Goal: Task Accomplishment & Management: Use online tool/utility

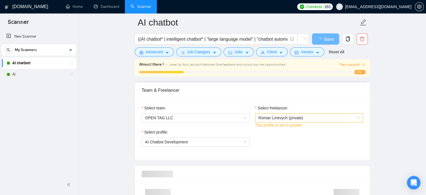
click at [291, 117] on span "Roman Linevych (private)" at bounding box center [281, 118] width 45 height 4
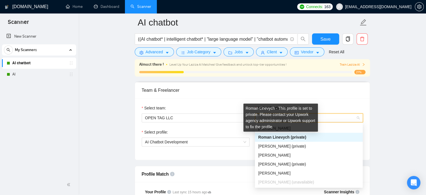
click at [288, 138] on span "Roman Linevych (private)" at bounding box center [283, 137] width 48 height 4
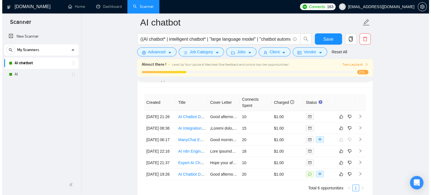
scroll to position [1374, 0]
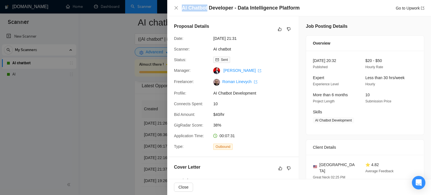
drag, startPoint x: 182, startPoint y: 9, endPoint x: 207, endPoint y: 9, distance: 24.4
click at [207, 9] on h4 "AI Chatbot Developer - Data Intelligence Platform" at bounding box center [241, 7] width 118 height 7
copy h4 "AI Chatbot"
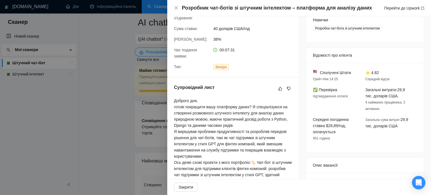
scroll to position [90, 0]
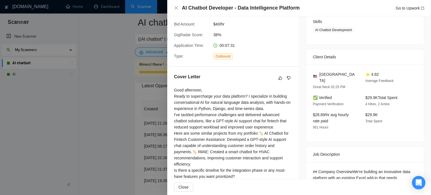
click at [183, 126] on div "Good afternoon, Ready to supercharge your data platform? I specialize in buildi…" at bounding box center [233, 142] width 118 height 111
drag, startPoint x: 174, startPoint y: 102, endPoint x: 246, endPoint y: 102, distance: 72.3
click at [246, 102] on div "Good afternoon, Ready to supercharge your data platform? I specialize in buildi…" at bounding box center [233, 142] width 118 height 111
copy div "Ready to supercharge your data platform?"
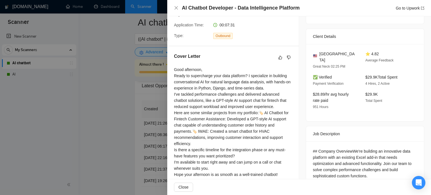
scroll to position [106, 0]
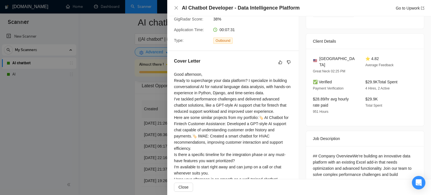
click at [34, 120] on div at bounding box center [215, 97] width 431 height 195
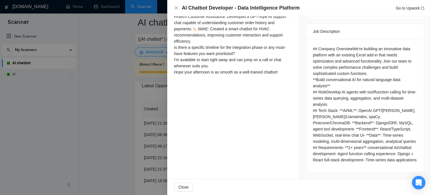
scroll to position [262, 0]
click at [111, 123] on div at bounding box center [215, 97] width 431 height 195
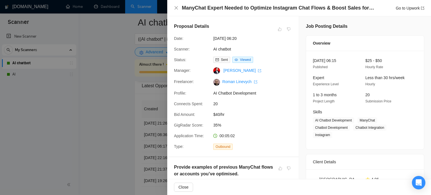
click at [129, 116] on div at bounding box center [215, 97] width 431 height 195
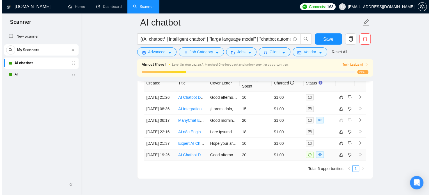
scroll to position [1430, 0]
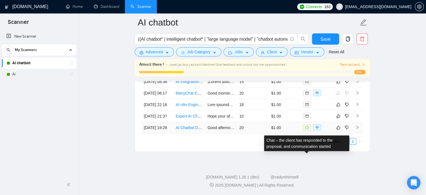
click at [308, 129] on icon "message" at bounding box center [307, 127] width 3 height 3
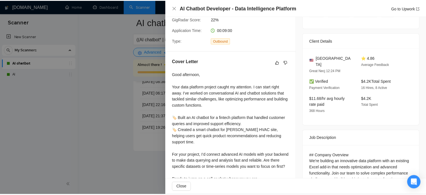
scroll to position [56, 0]
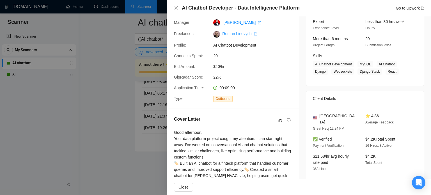
click at [125, 121] on div at bounding box center [215, 97] width 431 height 195
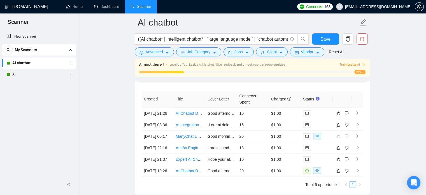
scroll to position [1374, 0]
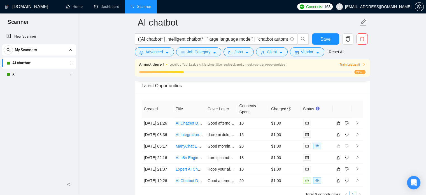
click at [17, 73] on link "AI" at bounding box center [38, 74] width 53 height 11
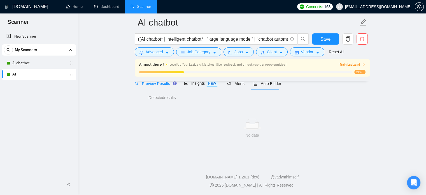
scroll to position [360, 0]
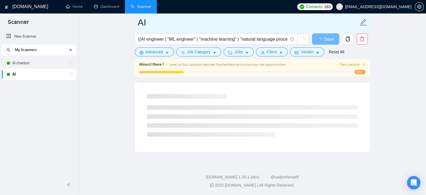
drag, startPoint x: 146, startPoint y: 22, endPoint x: 138, endPoint y: 22, distance: 8.4
click at [138, 22] on input "AI" at bounding box center [248, 22] width 221 height 14
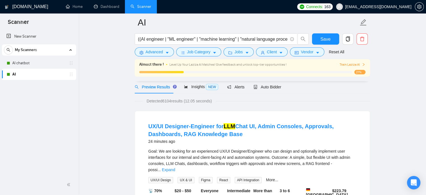
scroll to position [0, 0]
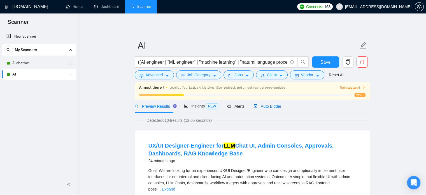
click at [267, 106] on span "Auto Bidder" at bounding box center [268, 106] width 28 height 4
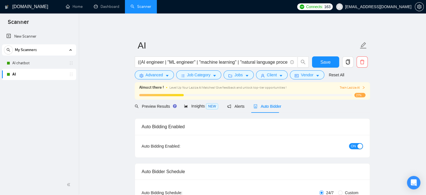
checkbox input "true"
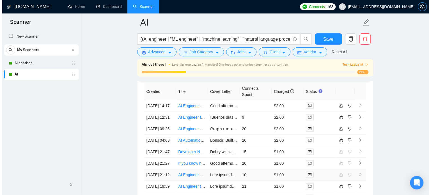
scroll to position [1458, 0]
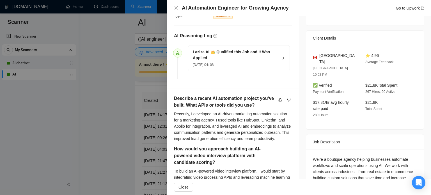
scroll to position [140, 0]
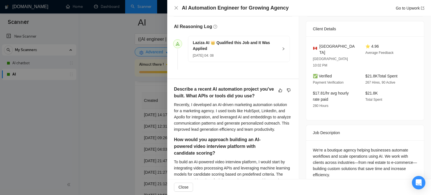
click at [282, 50] on icon "right" at bounding box center [283, 48] width 2 height 3
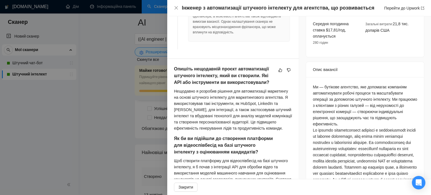
scroll to position [257, 0]
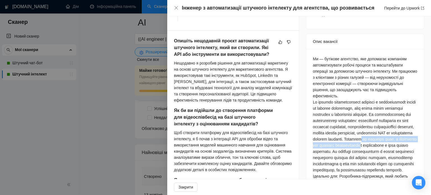
drag, startPoint x: 359, startPoint y: 141, endPoint x: 386, endPoint y: 147, distance: 28.2
click at [386, 147] on font at bounding box center [365, 136] width 104 height 72
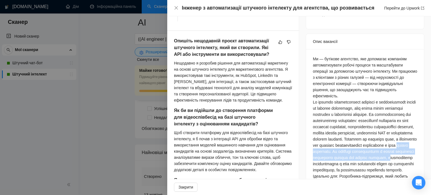
drag, startPoint x: 345, startPoint y: 154, endPoint x: 350, endPoint y: 163, distance: 10.7
click at [350, 163] on font at bounding box center [365, 136] width 104 height 72
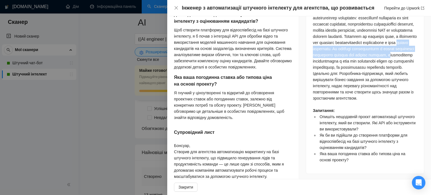
scroll to position [369, 0]
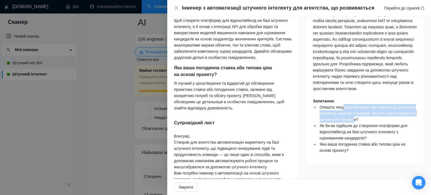
drag, startPoint x: 343, startPoint y: 121, endPoint x: 352, endPoint y: 130, distance: 12.5
click at [352, 122] on font "Опишіть нещодавній проєкт автоматизації штучного інтелекту, який ви створили. Я…" at bounding box center [367, 113] width 96 height 17
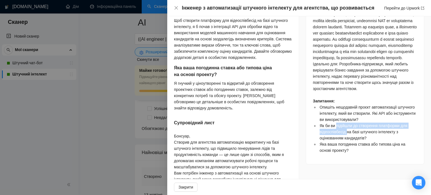
drag, startPoint x: 334, startPoint y: 139, endPoint x: 345, endPoint y: 145, distance: 13.1
click at [345, 140] on font "Як би ви підійшли до створення платформи для відеоспівбесід на базі штучного ін…" at bounding box center [363, 131] width 88 height 17
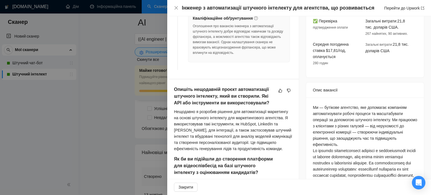
scroll to position [229, 0]
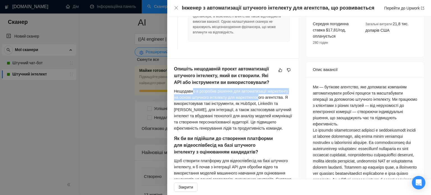
drag, startPoint x: 192, startPoint y: 85, endPoint x: 258, endPoint y: 89, distance: 65.5
click at [258, 89] on font "Нещодавно я розробив рішення для автоматизації маркетингу на основі штучного ін…" at bounding box center [233, 109] width 118 height 41
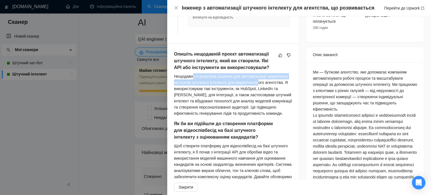
scroll to position [257, 0]
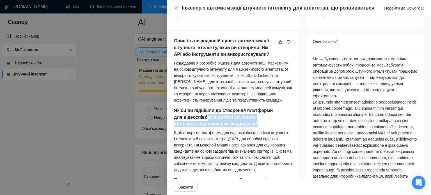
drag, startPoint x: 212, startPoint y: 113, endPoint x: 244, endPoint y: 121, distance: 33.4
click at [244, 121] on h5 "Як би ви підійшли до створення платформи для відеоспівбесід на базі штучного ін…" at bounding box center [224, 117] width 100 height 20
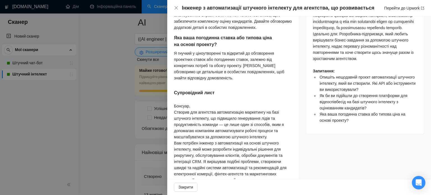
scroll to position [425, 0]
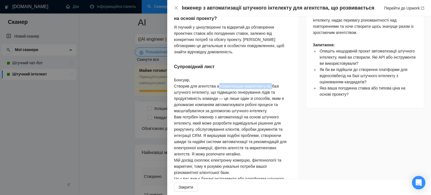
drag, startPoint x: 222, startPoint y: 86, endPoint x: 269, endPoint y: 84, distance: 48.0
click at [269, 84] on font "Створив для агентства автоматизацію маркетингу на базі штучного інтелекту, що п…" at bounding box center [229, 98] width 110 height 29
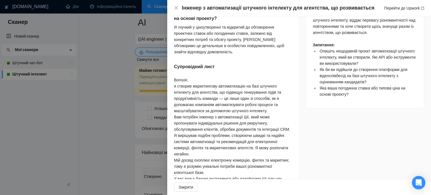
scroll to position [389, 0]
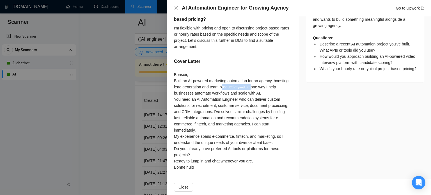
drag, startPoint x: 236, startPoint y: 87, endPoint x: 267, endPoint y: 87, distance: 31.1
click at [267, 87] on div "Bonsoir, Built an AI-powered marketing automation for an agency, boosting lead …" at bounding box center [233, 120] width 118 height 99
copy div "productivity—just"
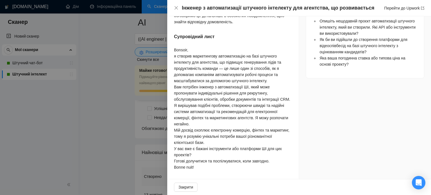
click at [264, 91] on font "Вам потрібен інженер з автоматизації ШІ, який може пропонувати індивідуальні рі…" at bounding box center [232, 105] width 116 height 41
click at [196, 81] on font "я створив маркетингову автоматизацію на базі штучного інтелекту для агентства, …" at bounding box center [227, 68] width 107 height 29
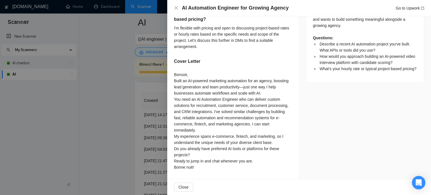
scroll to position [391, 0]
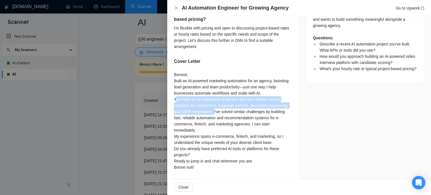
drag, startPoint x: 173, startPoint y: 101, endPoint x: 212, endPoint y: 115, distance: 41.5
click at [212, 115] on div "Describe a recent AI automation project you've built. What APIs or tools did yo…" at bounding box center [233, 34] width 132 height 290
copy div "You need an AI Automation Engineer who can deliver custom solutions for recruit…"
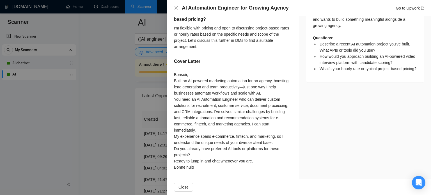
scroll to position [419, 0]
drag, startPoint x: 197, startPoint y: 107, endPoint x: 172, endPoint y: 74, distance: 41.4
click at [172, 74] on div "Describe a recent AI automation project you've built. What APIs or tools did yo…" at bounding box center [233, 34] width 132 height 290
copy div "You need an AI Automation Engineer who can deliver custom solutions for recruit…"
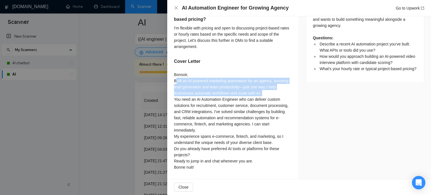
drag, startPoint x: 173, startPoint y: 49, endPoint x: 271, endPoint y: 68, distance: 99.4
click at [271, 68] on div "Describe a recent AI automation project you've built. What APIs or tools did yo…" at bounding box center [233, 34] width 132 height 290
copy div "Built an AI-powered marketing automation for an agency, boosting lead generatio…"
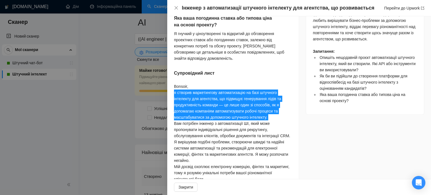
scroll to position [455, 0]
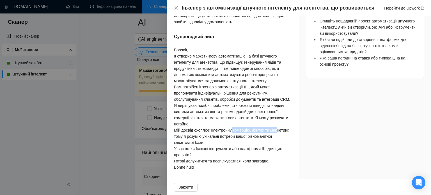
drag, startPoint x: 230, startPoint y: 142, endPoint x: 274, endPoint y: 143, distance: 43.5
click at [274, 143] on font "Мій досвід охоплює електронну комерцію, фінтех та маркетинг, тому я розумію уні…" at bounding box center [231, 136] width 115 height 17
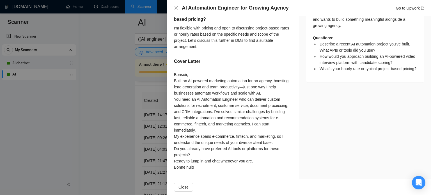
drag, startPoint x: 273, startPoint y: 124, endPoint x: 172, endPoint y: 120, distance: 101.0
click at [172, 120] on div "Describe a recent AI automation project you've built. What APIs or tools did yo…" at bounding box center [233, 34] width 132 height 290
copy div "My experience spans e-commerce, fintech, and marketing, so I understand the uni…"
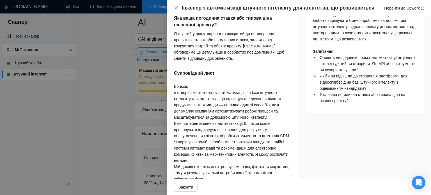
scroll to position [455, 0]
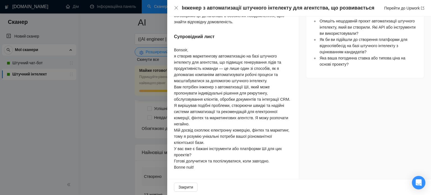
drag, startPoint x: 269, startPoint y: 82, endPoint x: 173, endPoint y: 54, distance: 99.8
click at [173, 54] on div "Опишіть нещодавній проєкт автоматизації штучного інтелекту, який ви створили. Я…" at bounding box center [233, 6] width 132 height 347
copy font "я створив маркетингову автоматизацію на базі штучного інтелекту для агентства, …"
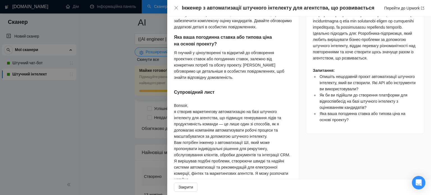
scroll to position [399, 0]
click at [334, 92] on font "Опишіть нещодавній проєкт автоматизації штучного інтелекту, який ви створили. Я…" at bounding box center [367, 83] width 96 height 17
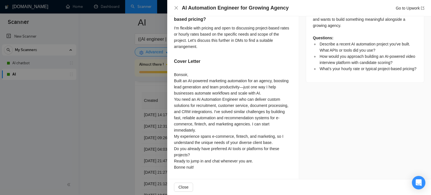
scroll to position [384, 0]
drag, startPoint x: 251, startPoint y: 134, endPoint x: 257, endPoint y: 140, distance: 7.7
click at [257, 140] on div "Bonsoir, Built an AI-powered marketing automation for an agency, boosting lead …" at bounding box center [233, 120] width 118 height 99
copy div "can start immediately."
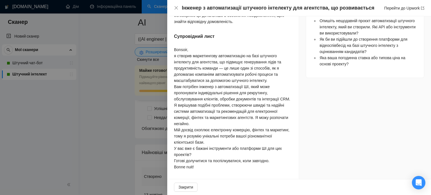
scroll to position [486, 0]
click at [203, 128] on font "Мій досвід охоплює електронну комерцію, фінтех та маркетинг, тому я розумію уні…" at bounding box center [231, 136] width 115 height 17
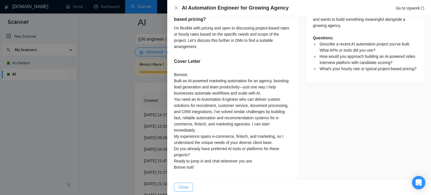
scroll to position [394, 0]
click at [117, 112] on div at bounding box center [215, 97] width 431 height 195
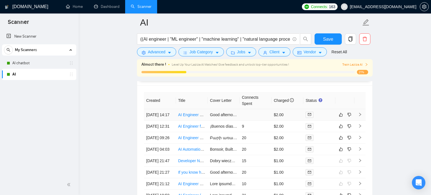
scroll to position [1486, 0]
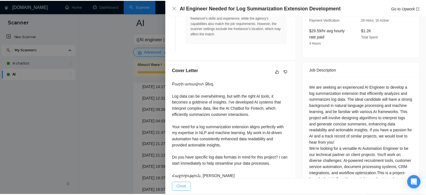
scroll to position [202, 0]
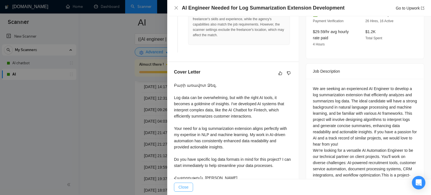
drag, startPoint x: 116, startPoint y: 93, endPoint x: 59, endPoint y: 20, distance: 92.2
click at [115, 93] on div at bounding box center [215, 97] width 431 height 195
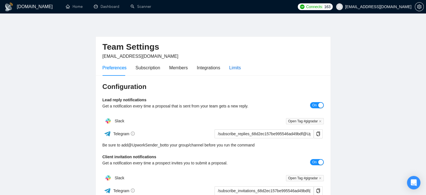
click at [230, 67] on div "Limits" at bounding box center [235, 67] width 12 height 7
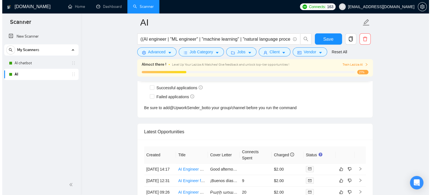
scroll to position [1476, 0]
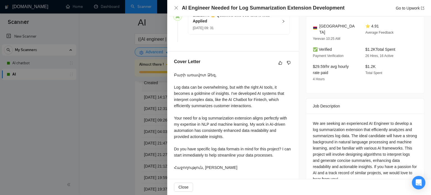
scroll to position [181, 0]
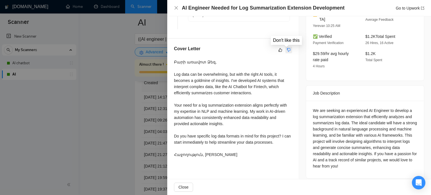
click at [289, 52] on button "button" at bounding box center [288, 50] width 7 height 7
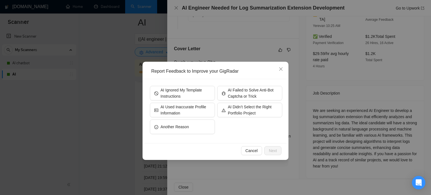
click at [303, 66] on div "Report Feedback to Improve your GigRadar AI Ignored My Template Instructions AI…" at bounding box center [215, 97] width 431 height 195
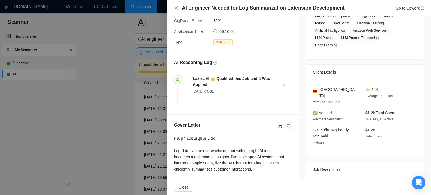
scroll to position [96, 0]
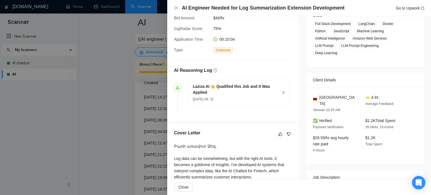
click at [120, 99] on div at bounding box center [215, 97] width 431 height 195
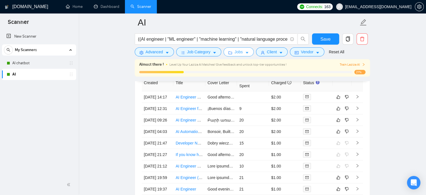
click at [246, 52] on icon "caret-down" at bounding box center [247, 53] width 4 height 4
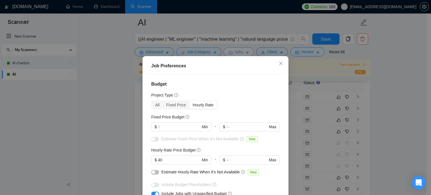
click at [246, 52] on div "Job Preferences Budget Project Type All Fixed Price Hourly Rate Fixed Price Bud…" at bounding box center [215, 97] width 431 height 195
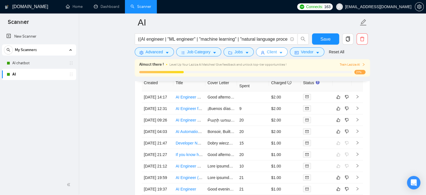
click at [282, 52] on button "Client" at bounding box center [272, 51] width 32 height 9
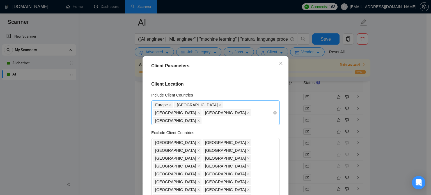
click at [199, 113] on div "Europe Australia United States Canada Saudi Arabia" at bounding box center [213, 113] width 120 height 24
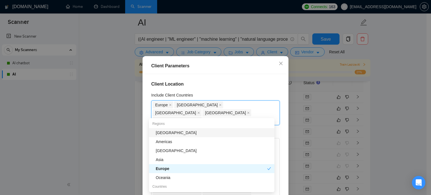
click at [248, 78] on div "Client Location Include Client Countries Europe Australia United States Canada …" at bounding box center [215, 142] width 142 height 137
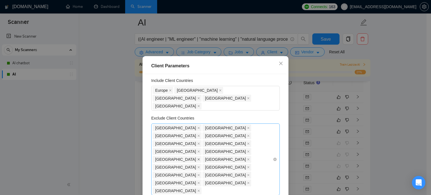
scroll to position [28, 0]
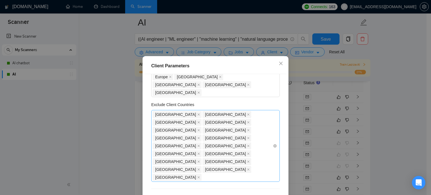
click at [253, 130] on div "Latvia Lithuania Estonia Ukraine Belarus Slovenia Hungary Moldova Romania Serbi…" at bounding box center [213, 145] width 120 height 71
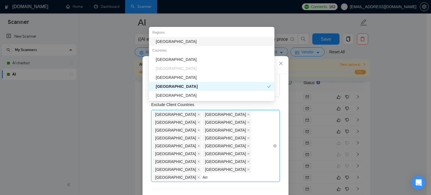
type input "Arme"
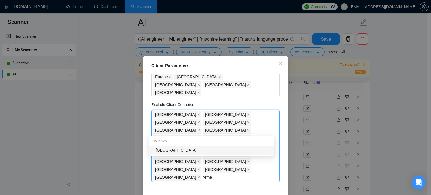
click at [175, 149] on div "Armenia" at bounding box center [213, 150] width 115 height 6
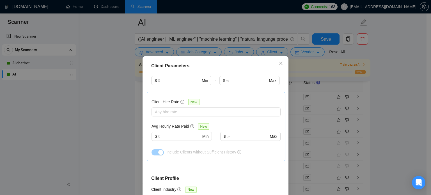
scroll to position [252, 0]
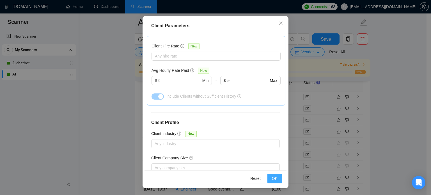
click at [274, 177] on span "OK" at bounding box center [275, 178] width 6 height 6
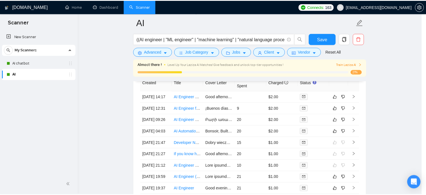
scroll to position [18, 0]
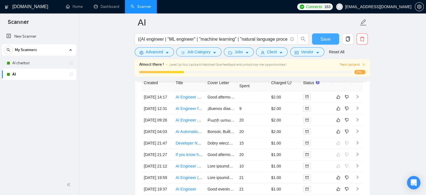
click at [328, 41] on span "Save" at bounding box center [326, 39] width 10 height 7
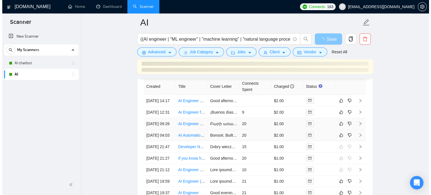
scroll to position [1476, 0]
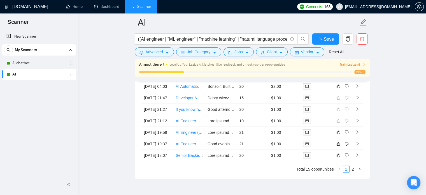
click at [223, 115] on td "Good afternoon, Building LLMs and handling servers? I do both. If you want some…" at bounding box center [222, 109] width 32 height 11
checkbox input "true"
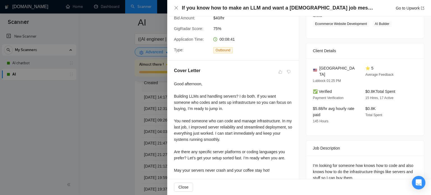
drag, startPoint x: 87, startPoint y: 133, endPoint x: 102, endPoint y: 128, distance: 15.3
click at [87, 133] on div at bounding box center [215, 97] width 431 height 195
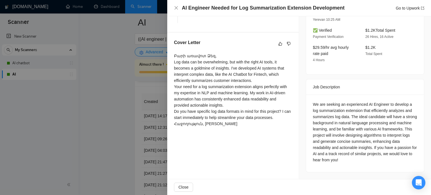
scroll to position [177, 0]
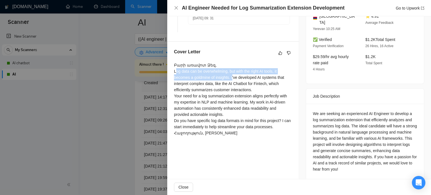
drag, startPoint x: 173, startPoint y: 76, endPoint x: 231, endPoint y: 84, distance: 58.0
click at [231, 84] on div "Cover Letter Բարի առավոտ Ձեզ, Log data can be overwhelming, but with the right …" at bounding box center [233, 93] width 132 height 103
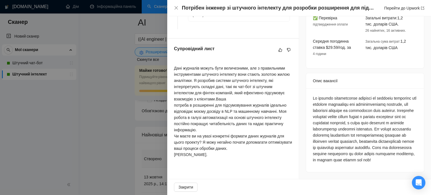
scroll to position [181, 0]
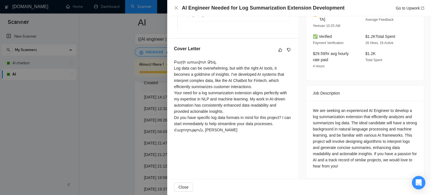
drag, startPoint x: 173, startPoint y: 104, endPoint x: 231, endPoint y: 125, distance: 61.5
click at [231, 125] on div "Cover Letter Բարի առավոտ Ձեզ, Log data can be overwhelming, but with the right …" at bounding box center [233, 90] width 132 height 103
copy div "Your need for a log summarization extension aligns perfectly with my expertise …"
drag, startPoint x: 231, startPoint y: 80, endPoint x: 255, endPoint y: 94, distance: 27.4
click at [255, 94] on div "Բարի առավոտ Ձեզ, Log data can be overwhelming, but with the right AI tools, it …" at bounding box center [233, 96] width 118 height 74
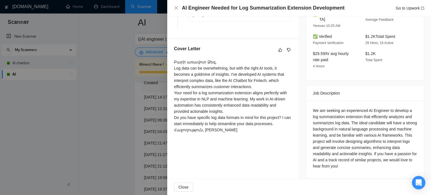
copy div "I've developed AI systems that interpret complex data, like the AI Chatbot for …"
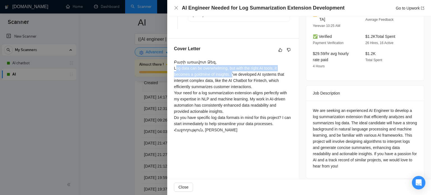
drag, startPoint x: 174, startPoint y: 74, endPoint x: 230, endPoint y: 80, distance: 56.8
click at [230, 80] on div "Բարի առավոտ Ձեզ, Log data can be overwhelming, but with the right AI tools, it …" at bounding box center [233, 96] width 118 height 74
copy div "Log data can be overwhelming, but with the right AI tools, it becomes a goldmin…"
drag, startPoint x: 174, startPoint y: 104, endPoint x: 229, endPoint y: 123, distance: 58.0
click at [229, 123] on div "Բարի առավոտ Ձեզ, Log data can be overwhelming, but with the right AI tools, it …" at bounding box center [233, 96] width 118 height 74
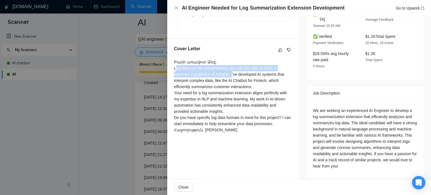
copy div "Your need for a log summarization extension aligns perfectly with my expertise …"
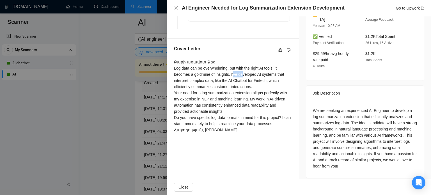
drag, startPoint x: 232, startPoint y: 79, endPoint x: 239, endPoint y: 83, distance: 8.5
click at [239, 83] on div "Բարի առավոտ Ձեզ, Log data can be overwhelming, but with the right AI tools, it …" at bounding box center [233, 96] width 118 height 74
drag, startPoint x: 252, startPoint y: 92, endPoint x: 231, endPoint y: 80, distance: 23.9
click at [231, 80] on div "Բարի առավոտ Ձեզ, Log data can be overwhelming, but with the right AI tools, it …" at bounding box center [233, 96] width 118 height 74
copy div "I've developed AI systems that interpret complex data, like the AI Chatbot for …"
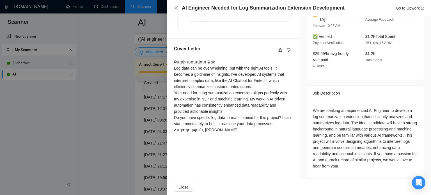
click at [130, 122] on div at bounding box center [215, 97] width 431 height 195
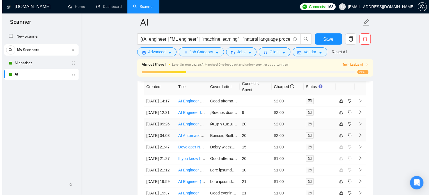
scroll to position [1448, 0]
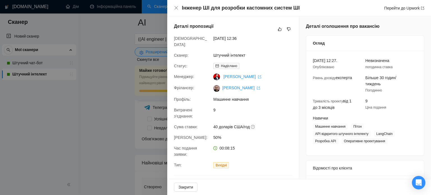
scroll to position [168, 0]
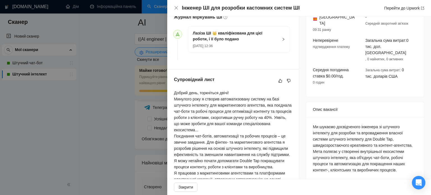
click at [280, 37] on div "Лазіза ШІ 👑 кваліфікована для цієї роботи, і її було подано 13 жовтня 2025 р., …" at bounding box center [238, 40] width 101 height 26
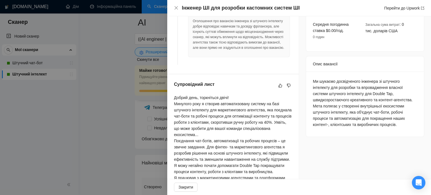
scroll to position [224, 0]
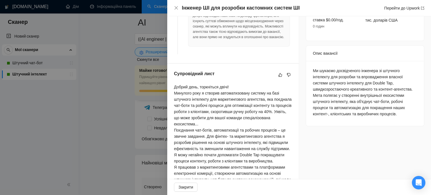
click at [214, 101] on font "Минулого року я створив автоматизовану систему на базі штучного інтелекту для м…" at bounding box center [232, 108] width 117 height 35
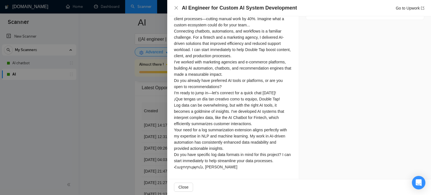
scroll to position [290, 0]
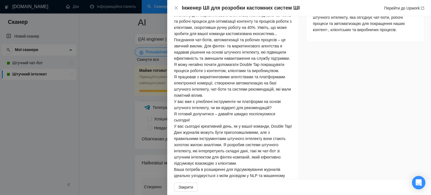
click at [232, 73] on font "Поєднання чат-ботів, автоматизації та робочих процесів – це звичний виклик. Для…" at bounding box center [232, 55] width 116 height 35
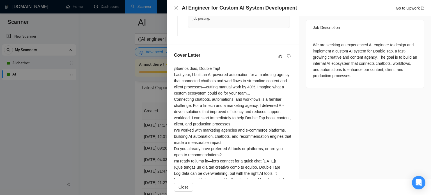
scroll to position [212, 0]
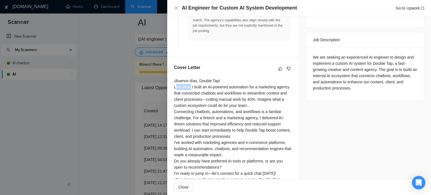
drag, startPoint x: 175, startPoint y: 93, endPoint x: 189, endPoint y: 93, distance: 14.6
click at [189, 93] on div "¡Buenos días, Double Tap! Last year, I built an AI-powered automation for a mar…" at bounding box center [233, 164] width 118 height 173
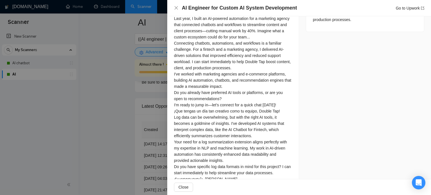
scroll to position [262, 0]
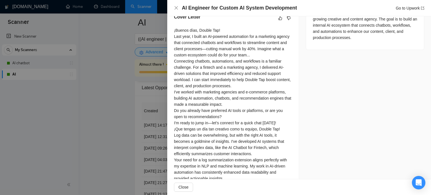
drag, startPoint x: 252, startPoint y: 63, endPoint x: 256, endPoint y: 54, distance: 9.8
click at [256, 54] on div "¡Buenos días, Double Tap! Last year, I built an AI-powered automation for a mar…" at bounding box center [233, 113] width 118 height 173
copy div "Imagine what a custom ecosystem could do for your team..."
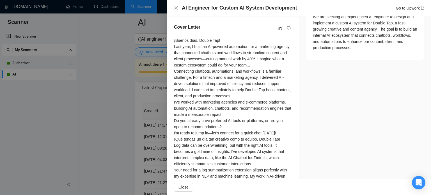
scroll to position [240, 0]
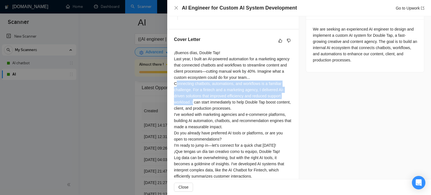
drag, startPoint x: 174, startPoint y: 94, endPoint x: 192, endPoint y: 114, distance: 26.8
click at [192, 114] on div "Cover Letter ¡Buenos días, Double Tap! Last year, I built an AI-powered automat…" at bounding box center [233, 130] width 132 height 202
copy div "Connecting chatbots, automations, and workflows is a familiar challenge. For a …"
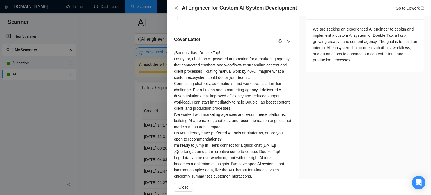
click at [280, 113] on div "¡Buenos días, Double Tap! Last year, I built an AI-powered automation for a mar…" at bounding box center [233, 136] width 118 height 173
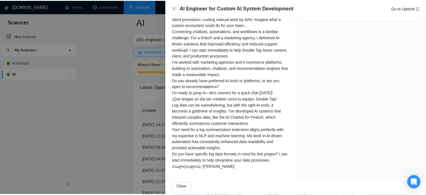
scroll to position [347, 0]
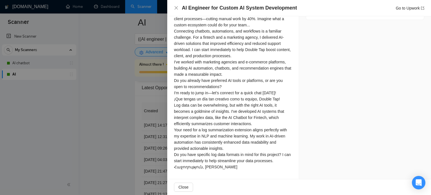
click at [79, 147] on div at bounding box center [215, 97] width 431 height 195
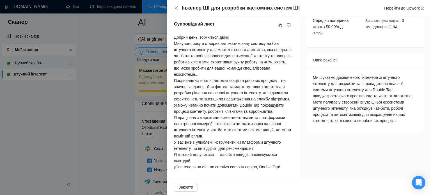
scroll to position [211, 0]
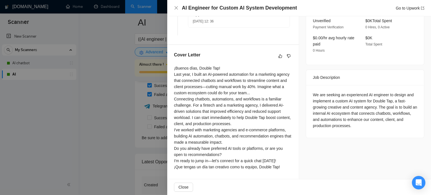
drag, startPoint x: 232, startPoint y: 124, endPoint x: 172, endPoint y: 110, distance: 61.8
click at [172, 110] on div "Cover Letter ¡Buenos días, Double Tap! Last year, I built an AI-powered automat…" at bounding box center [233, 112] width 132 height 134
copy div "I've worked with marketing agencies and e-commerce platforms, building AI autom…"
click at [250, 139] on div "¡Buenos días, Double Tap! Last year, I built an AI-powered automation for a mar…" at bounding box center [233, 117] width 118 height 105
click at [125, 140] on div at bounding box center [215, 97] width 431 height 195
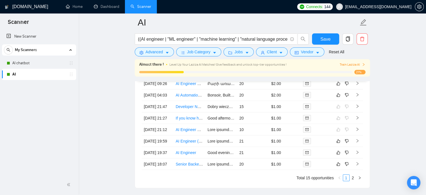
scroll to position [1434, 0]
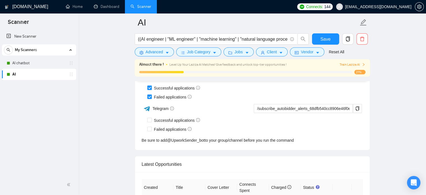
click at [29, 144] on div "New Scanner My Scanners AI chatbot AI" at bounding box center [39, 102] width 79 height 145
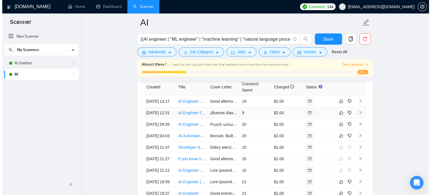
scroll to position [1462, 0]
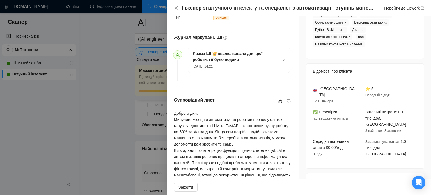
scroll to position [147, 0]
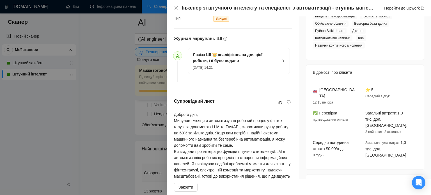
click at [228, 144] on font "Минулого місяця я автоматизував робочий процес у фінтех-галузі за допомогою LLM…" at bounding box center [231, 132] width 114 height 29
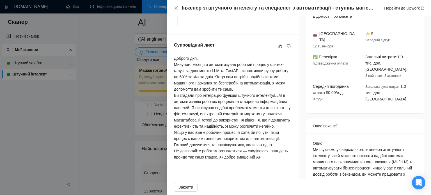
scroll to position [190, 0]
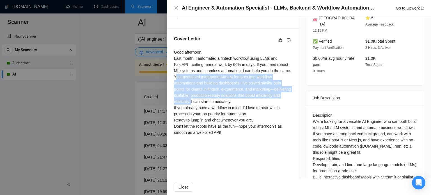
drag, startPoint x: 176, startPoint y: 89, endPoint x: 215, endPoint y: 117, distance: 48.1
click at [215, 117] on div "Good afternoon, Last month, I automated a fintech workflow using LLMs and FastA…" at bounding box center [233, 92] width 118 height 86
drag, startPoint x: 174, startPoint y: 88, endPoint x: 215, endPoint y: 114, distance: 48.9
click at [215, 114] on div "Good afternoon, Last month, I automated a fintech workflow using LLMs and FastA…" at bounding box center [233, 92] width 118 height 86
copy div "You mentioned integrating AI/LLM features into workflow automations and buildin…"
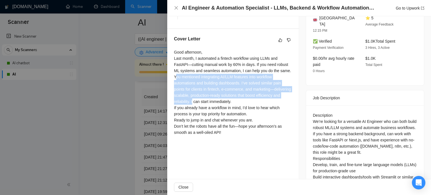
drag, startPoint x: 174, startPoint y: 89, endPoint x: 216, endPoint y: 113, distance: 48.5
click at [216, 113] on div "Good afternoon, Last month, I automated a fintech workflow using LLMs and FastA…" at bounding box center [233, 92] width 118 height 86
copy div "You mentioned integrating AI/LLM features into workflow automations and buildin…"
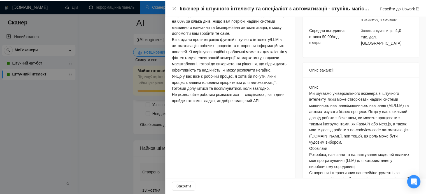
scroll to position [246, 0]
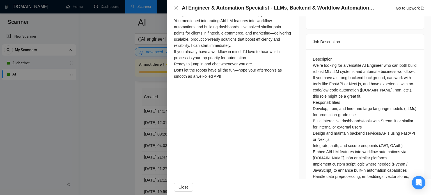
drag, startPoint x: 224, startPoint y: 107, endPoint x: 168, endPoint y: 103, distance: 55.9
click at [168, 88] on div "Cover Letter Good afternoon, Last month, I automated a fintech workflow using L…" at bounding box center [233, 31] width 132 height 116
copy div "Don’t let the robots have all the fun—hope your afternoon’s as smooth as a well…"
click at [90, 86] on div at bounding box center [215, 97] width 431 height 195
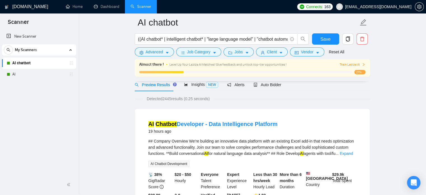
scroll to position [28, 0]
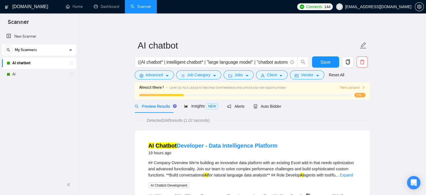
click at [267, 111] on div "Auto Bidder" at bounding box center [268, 106] width 28 height 13
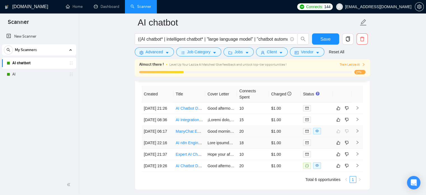
scroll to position [1376, 0]
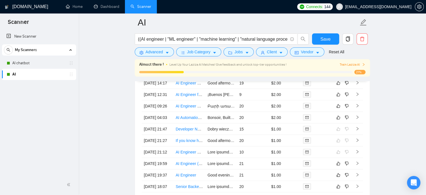
scroll to position [1462, 0]
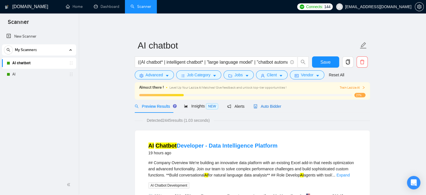
click at [266, 107] on span "Auto Bidder" at bounding box center [268, 106] width 28 height 4
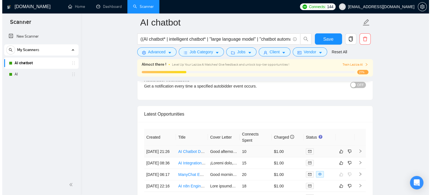
scroll to position [1374, 0]
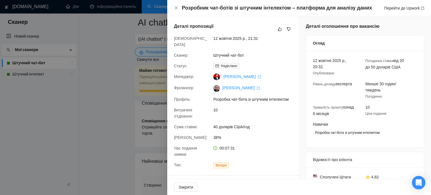
click at [63, 94] on div at bounding box center [215, 97] width 431 height 195
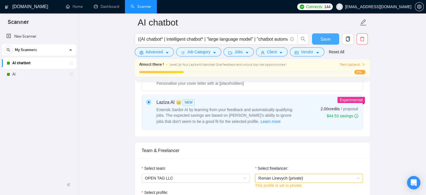
scroll to position [140, 0]
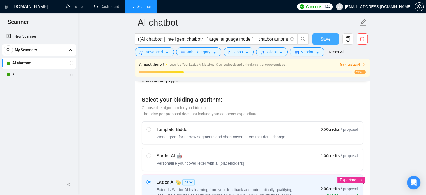
click at [320, 36] on button "Save" at bounding box center [325, 38] width 27 height 11
